Goal: Navigation & Orientation: Find specific page/section

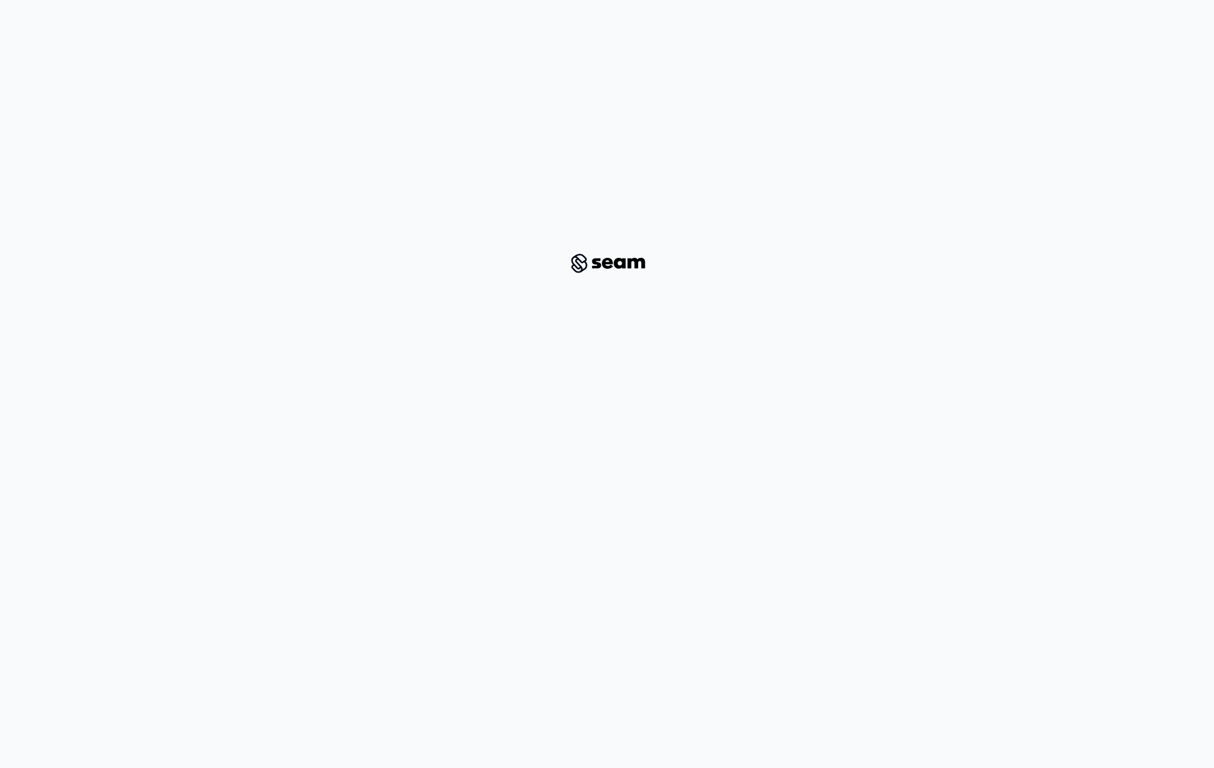
drag, startPoint x: 7, startPoint y: 762, endPoint x: 189, endPoint y: 722, distance: 185.9
click at [189, 507] on html at bounding box center [607, 253] width 1214 height 507
drag, startPoint x: 769, startPoint y: 256, endPoint x: 760, endPoint y: 269, distance: 15.8
click at [760, 269] on div at bounding box center [606, 264] width 1155 height 488
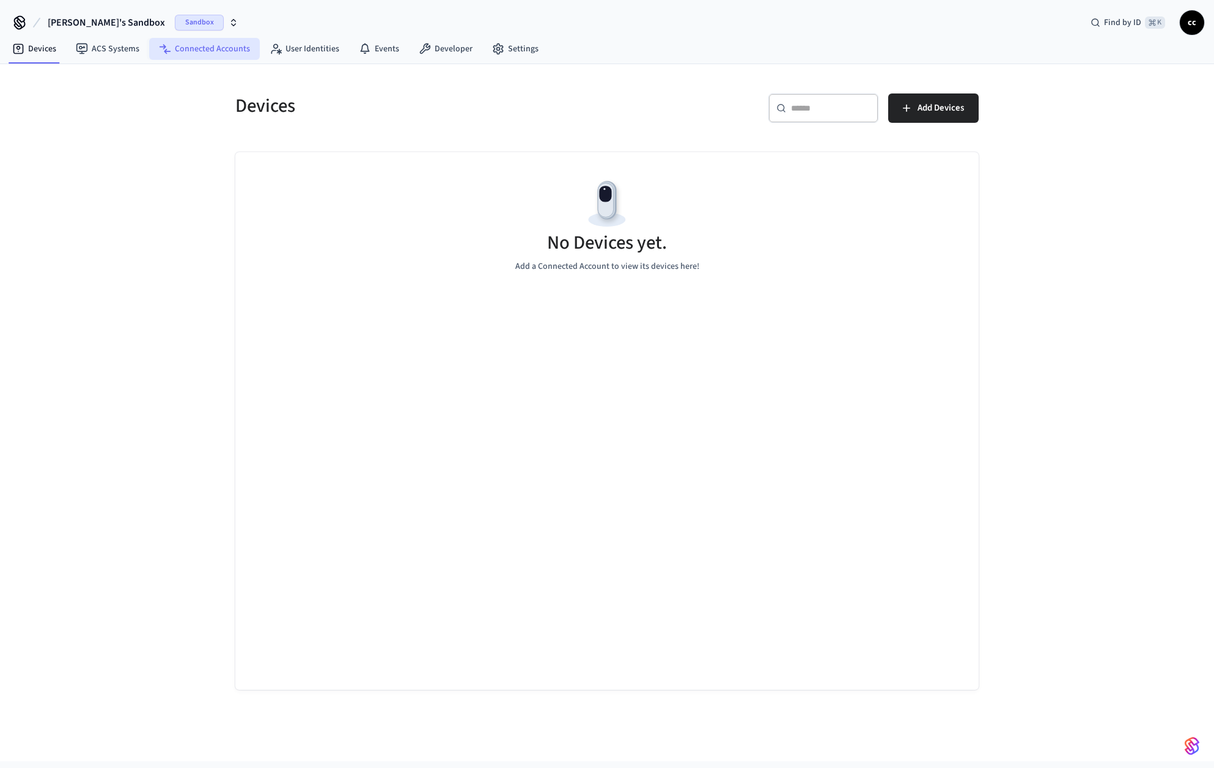
click at [164, 45] on icon at bounding box center [165, 49] width 12 height 12
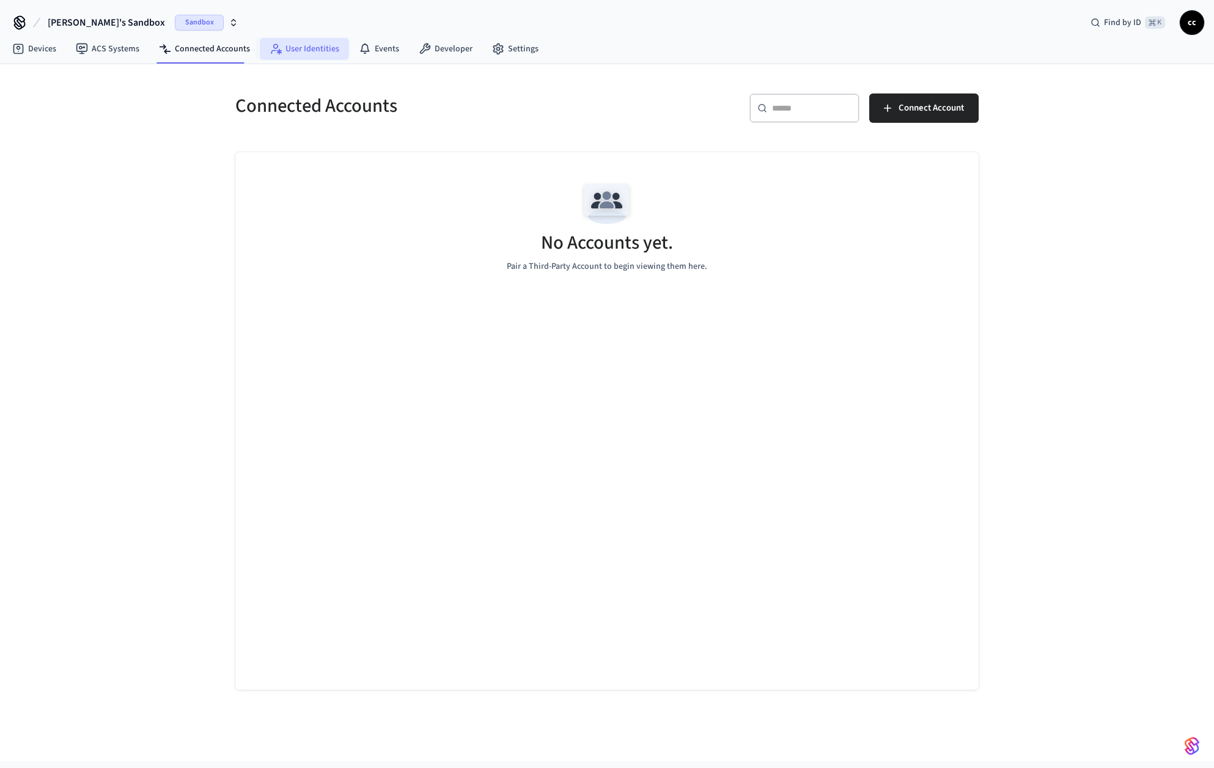
click at [340, 59] on link "User Identities" at bounding box center [304, 49] width 89 height 22
click at [167, 33] on button "[PERSON_NAME]'s Sandbox Sandbox" at bounding box center [143, 23] width 198 height 26
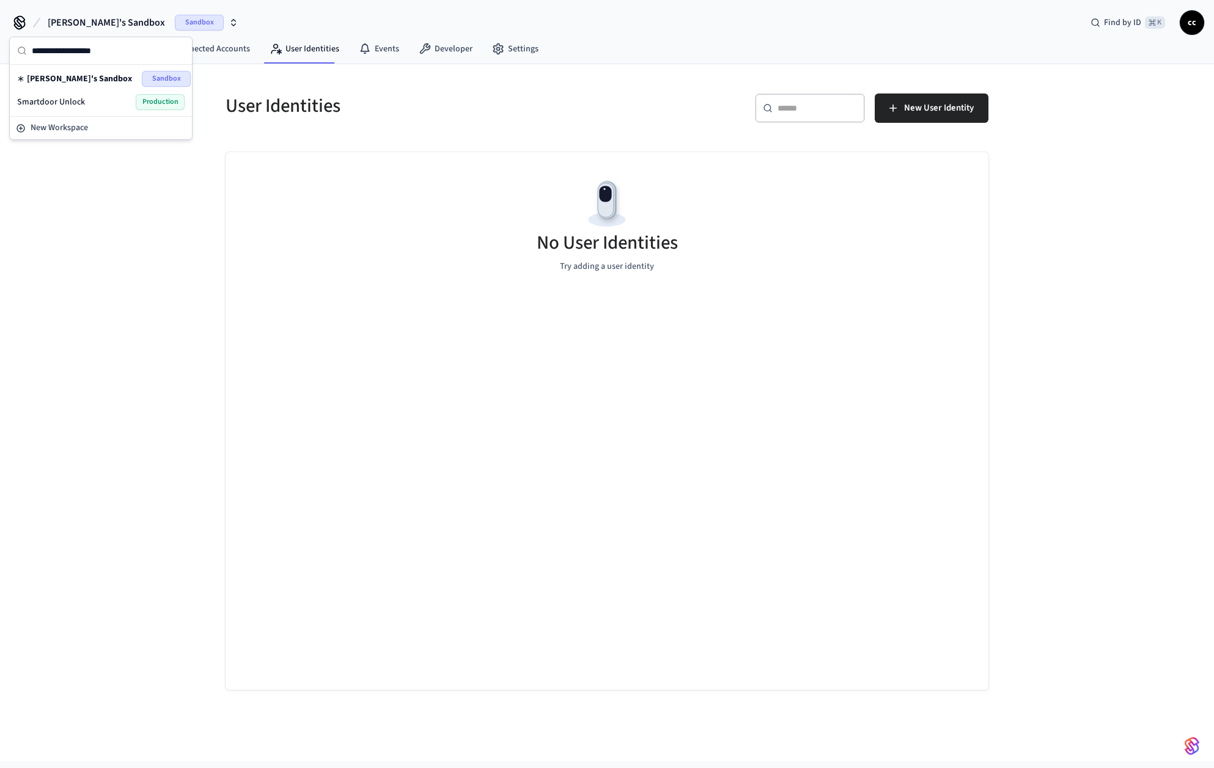
drag, startPoint x: 90, startPoint y: 106, endPoint x: 116, endPoint y: 100, distance: 26.4
click at [90, 106] on div "Smartdoor Unlock Production" at bounding box center [100, 102] width 167 height 16
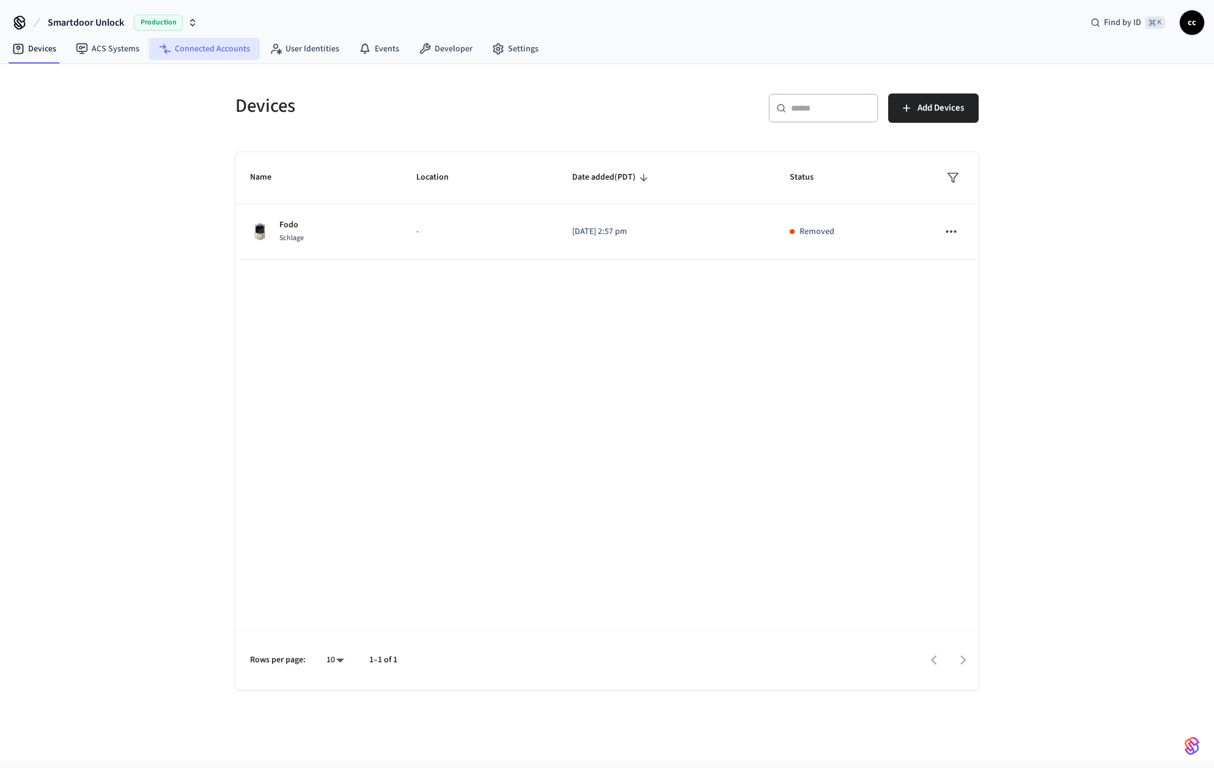
click at [210, 50] on link "Connected Accounts" at bounding box center [204, 49] width 111 height 22
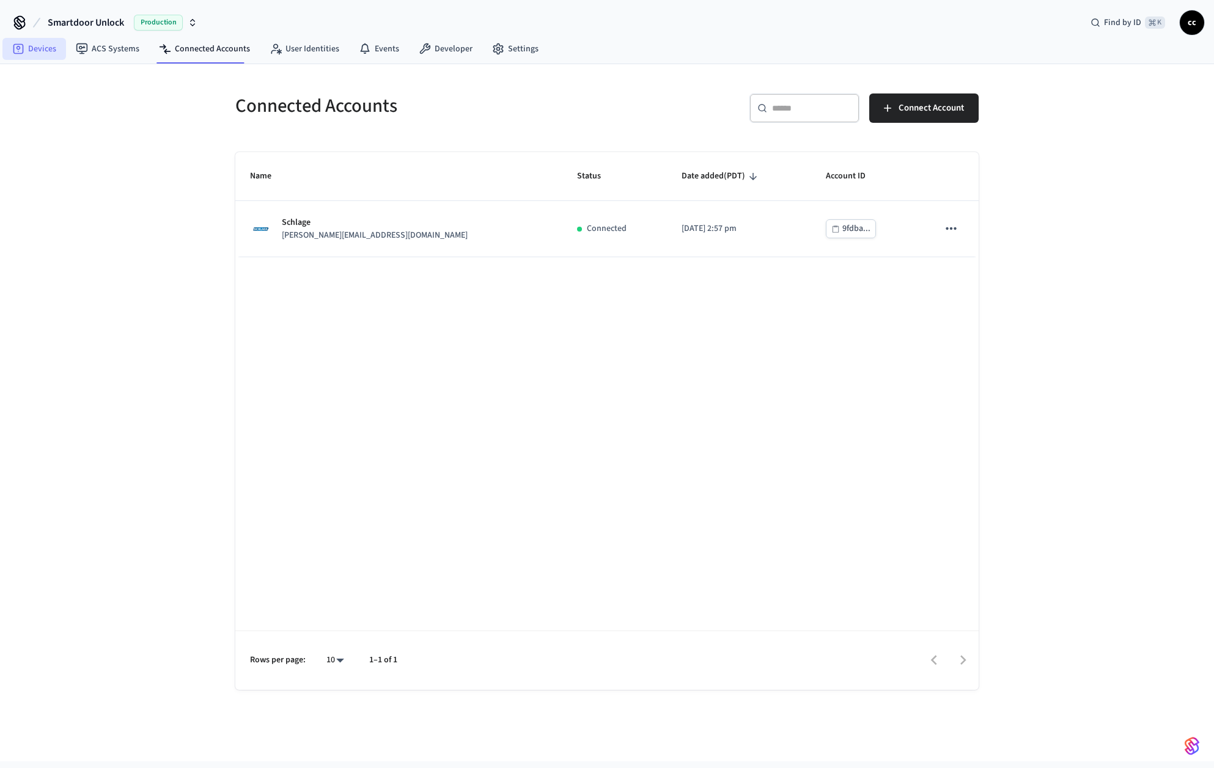
click at [35, 56] on link "Devices" at bounding box center [34, 49] width 64 height 22
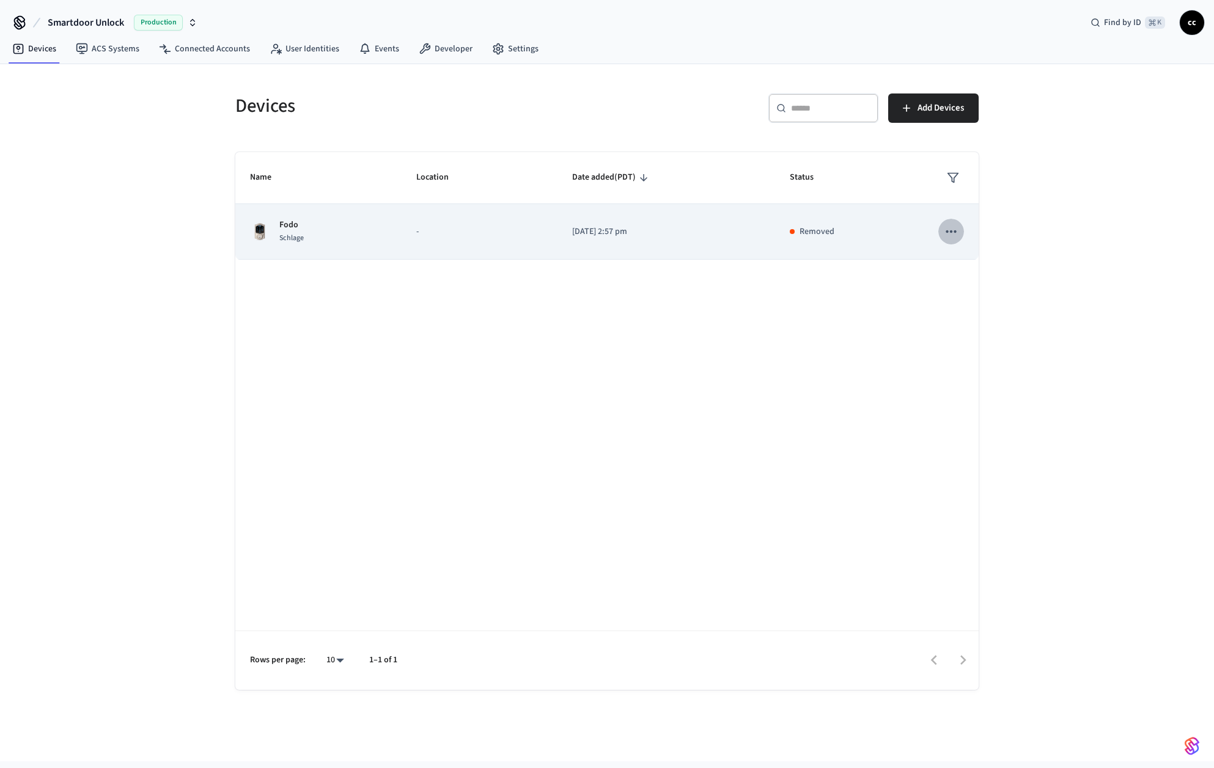
click at [951, 224] on icon "sticky table" at bounding box center [951, 232] width 16 height 16
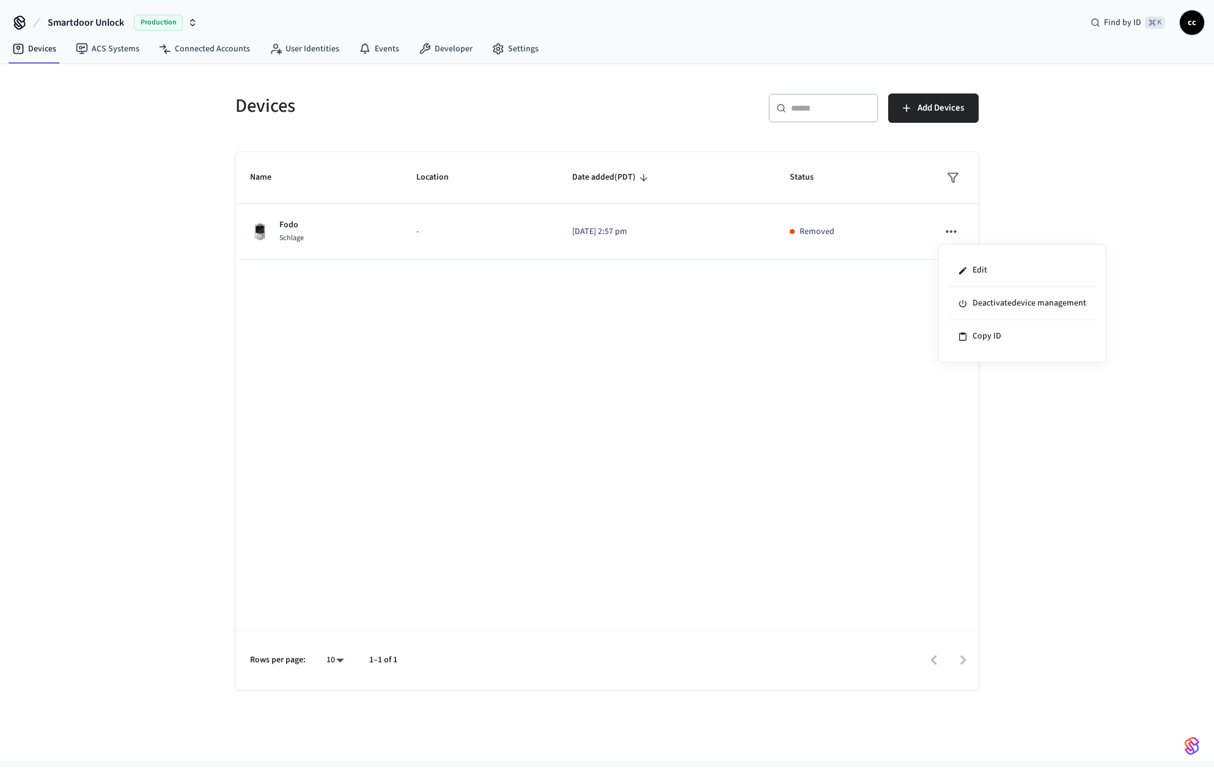
click at [851, 320] on div at bounding box center [607, 384] width 1214 height 768
click at [213, 48] on link "Connected Accounts" at bounding box center [204, 49] width 111 height 22
